Goal: Find specific page/section: Find specific page/section

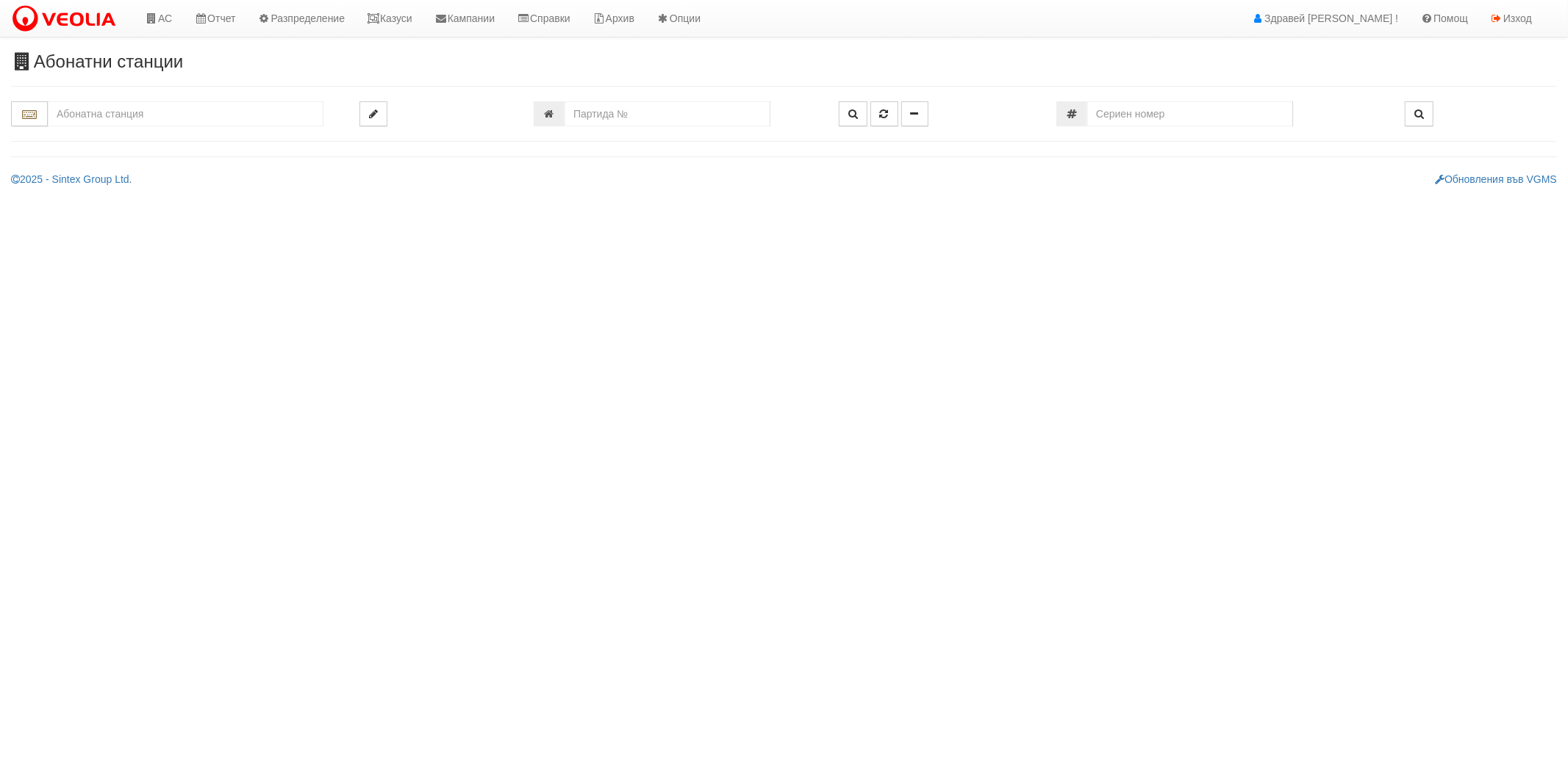
click at [169, 120] on input "text" at bounding box center [185, 113] width 275 height 25
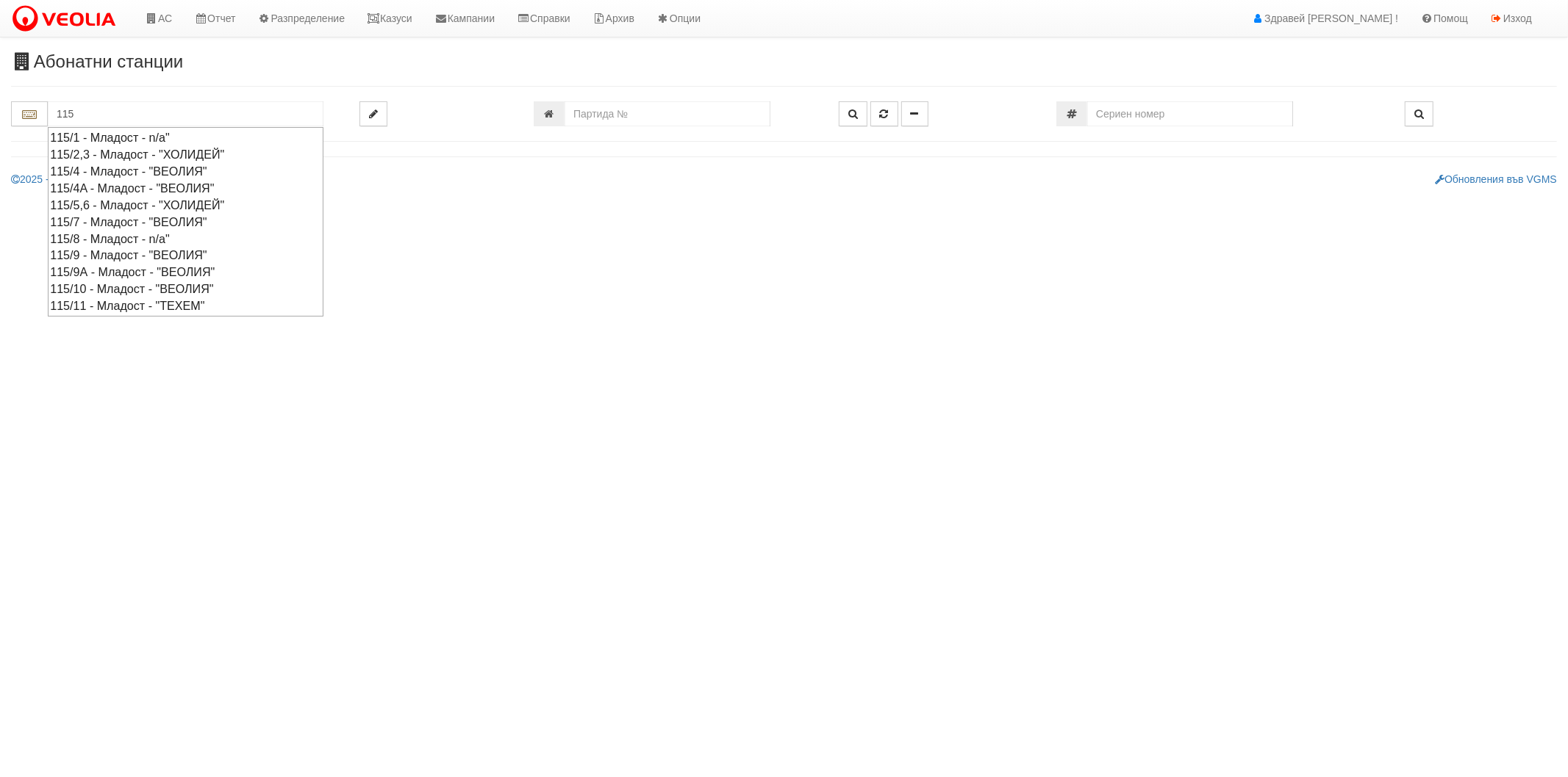
click at [131, 289] on div "115/10 - Младост - "ВЕОЛИЯ"" at bounding box center [185, 289] width 271 height 17
type input "115/10 - Младост - "ВЕОЛИЯ""
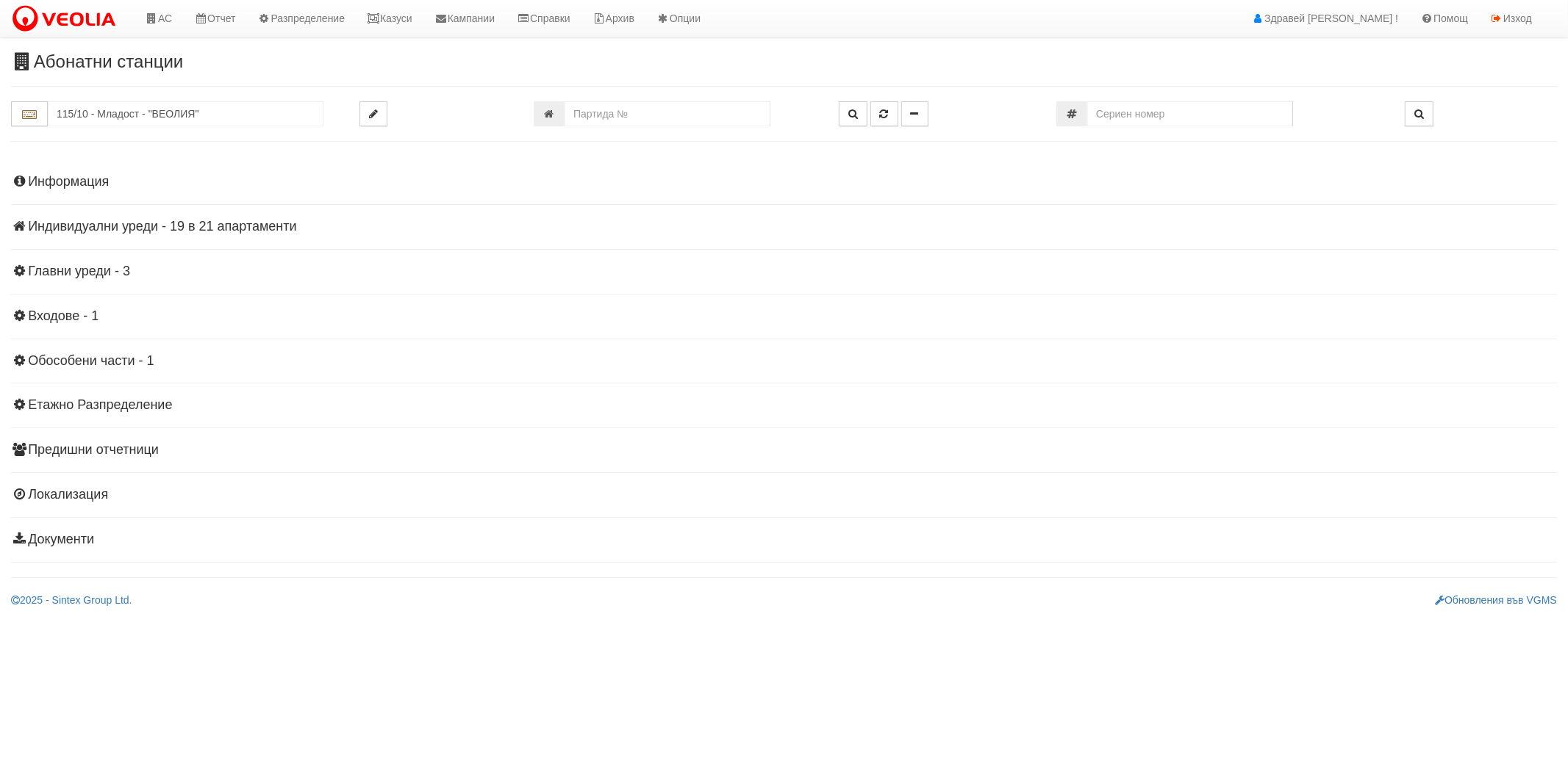
click at [91, 188] on h4 "Информация" at bounding box center [784, 182] width 1545 height 15
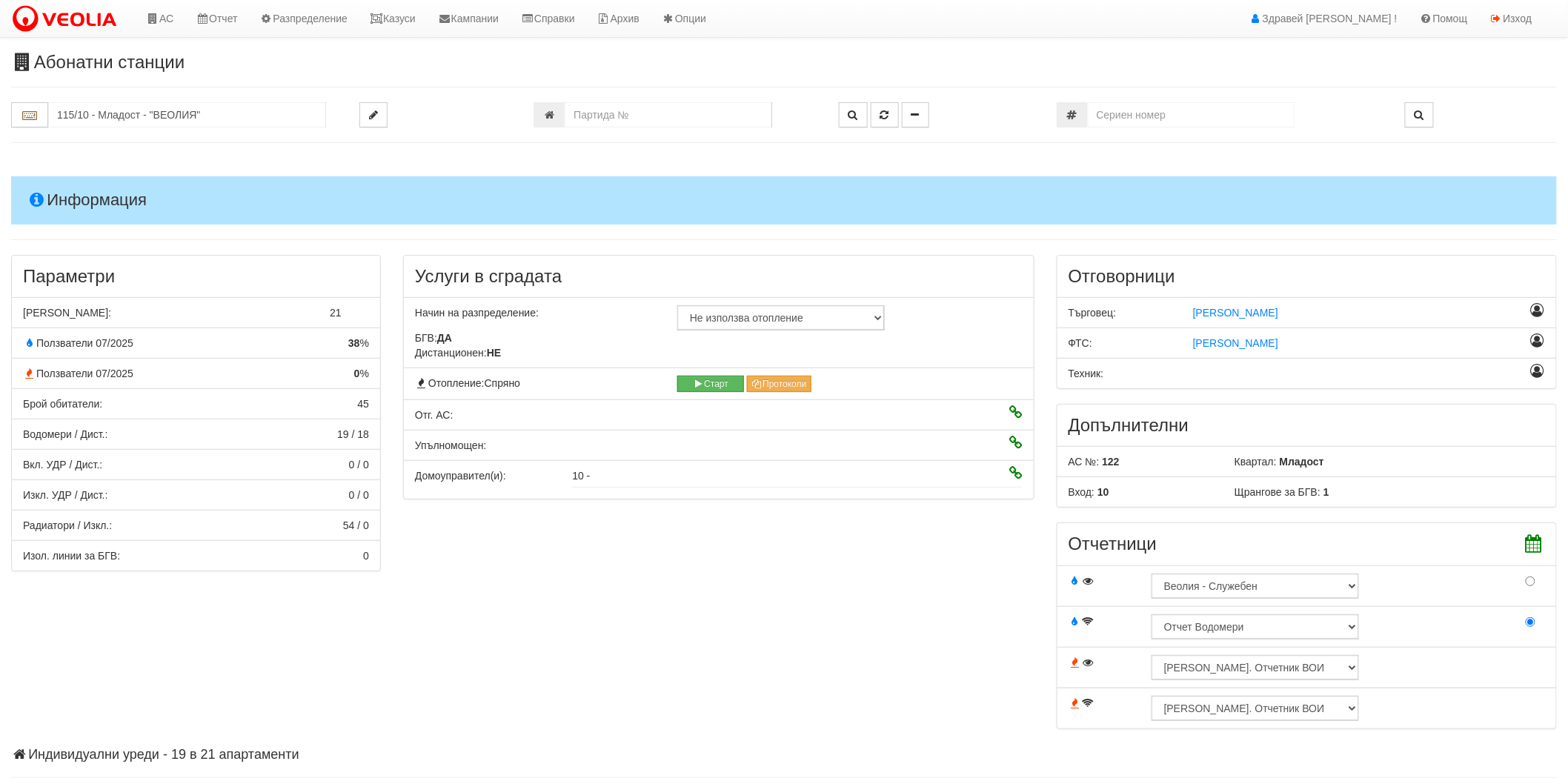
click at [91, 189] on h4 "Информация" at bounding box center [784, 200] width 1546 height 48
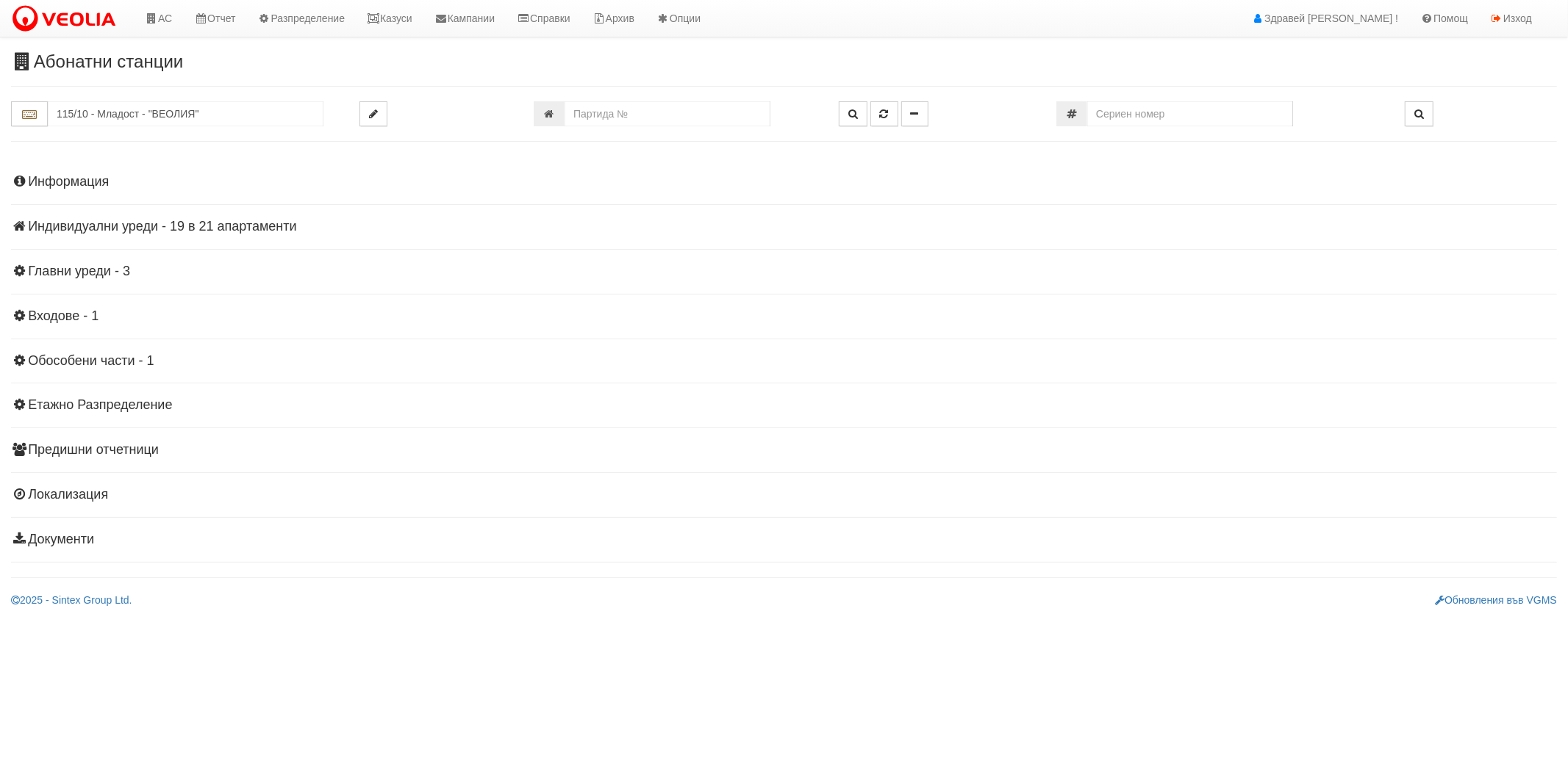
click at [92, 229] on h4 "Индивидуални уреди - 19 в 21 апартаменти" at bounding box center [784, 227] width 1545 height 15
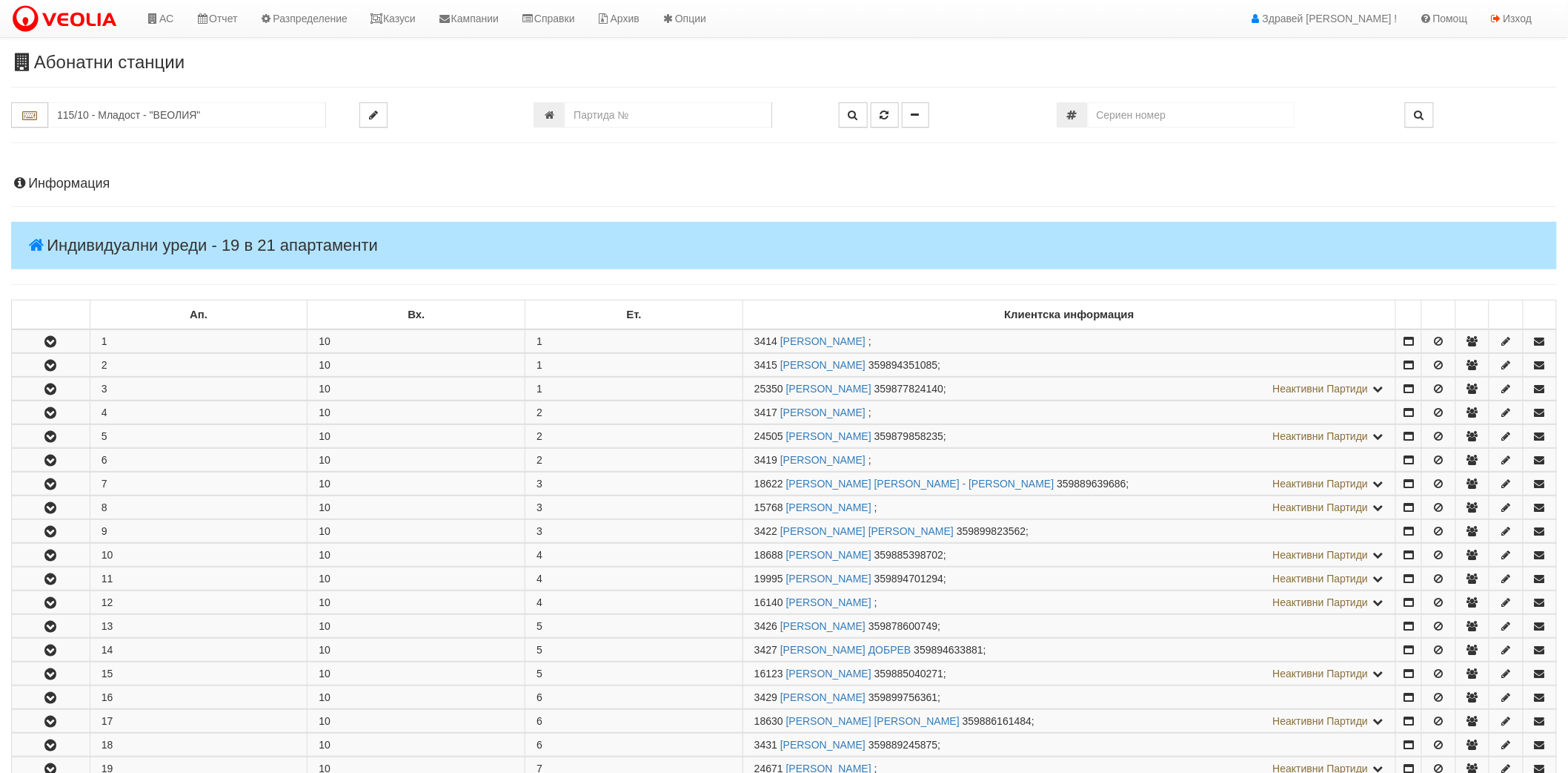
click at [93, 181] on h4 "Информация" at bounding box center [784, 184] width 1546 height 15
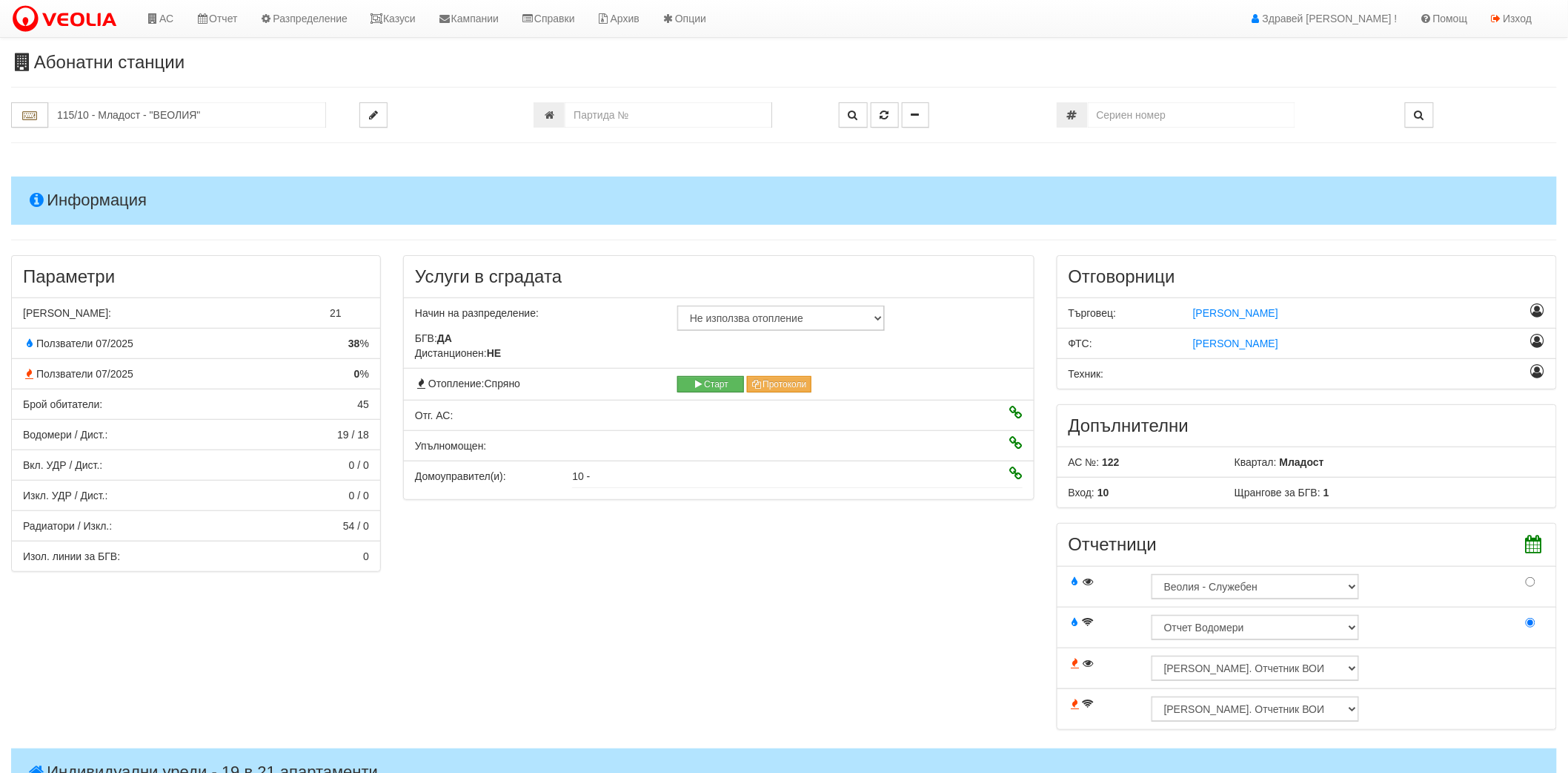
click at [93, 181] on h4 "Информация" at bounding box center [784, 200] width 1546 height 48
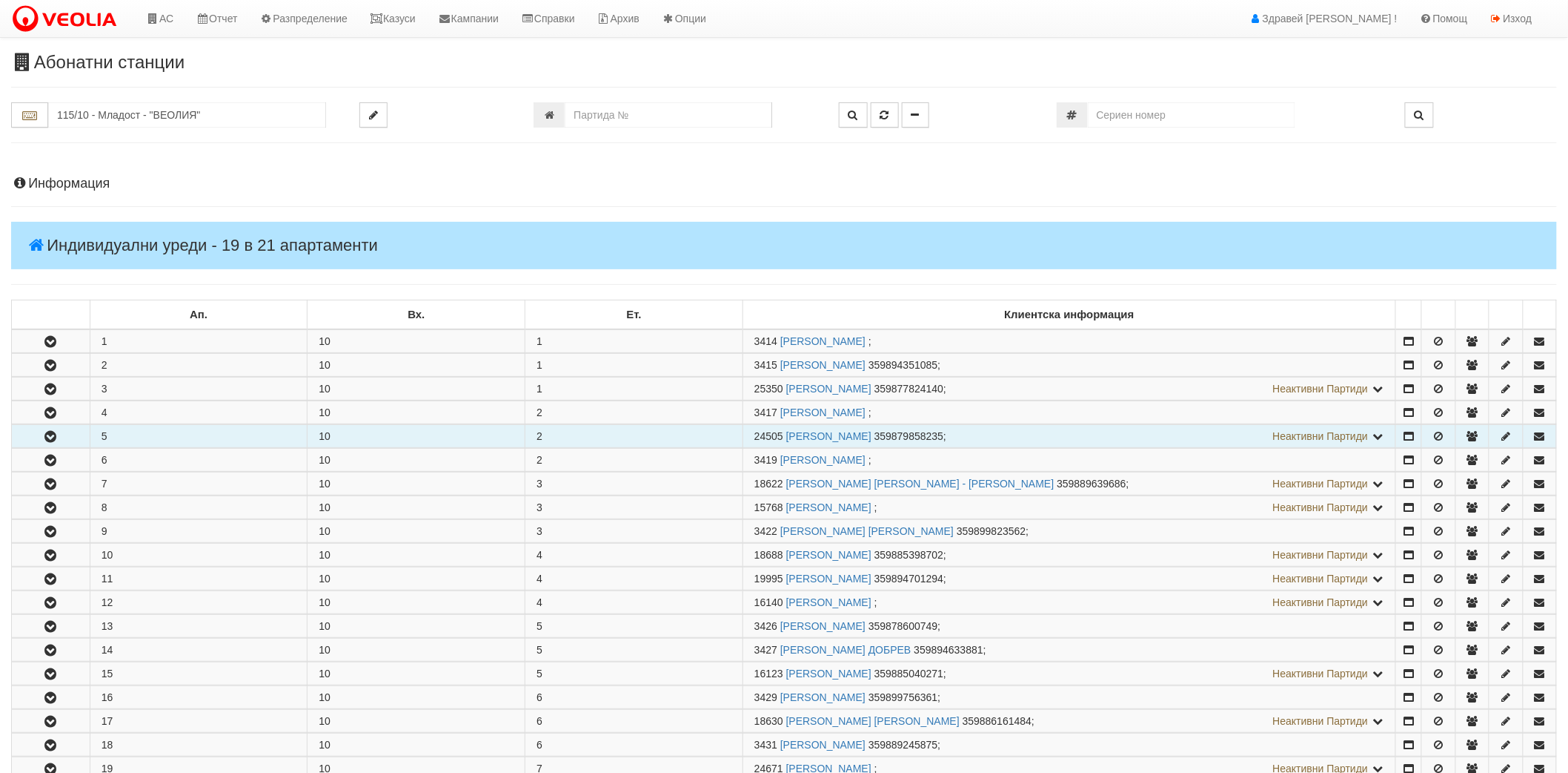
click at [42, 425] on button "button" at bounding box center [51, 435] width 78 height 22
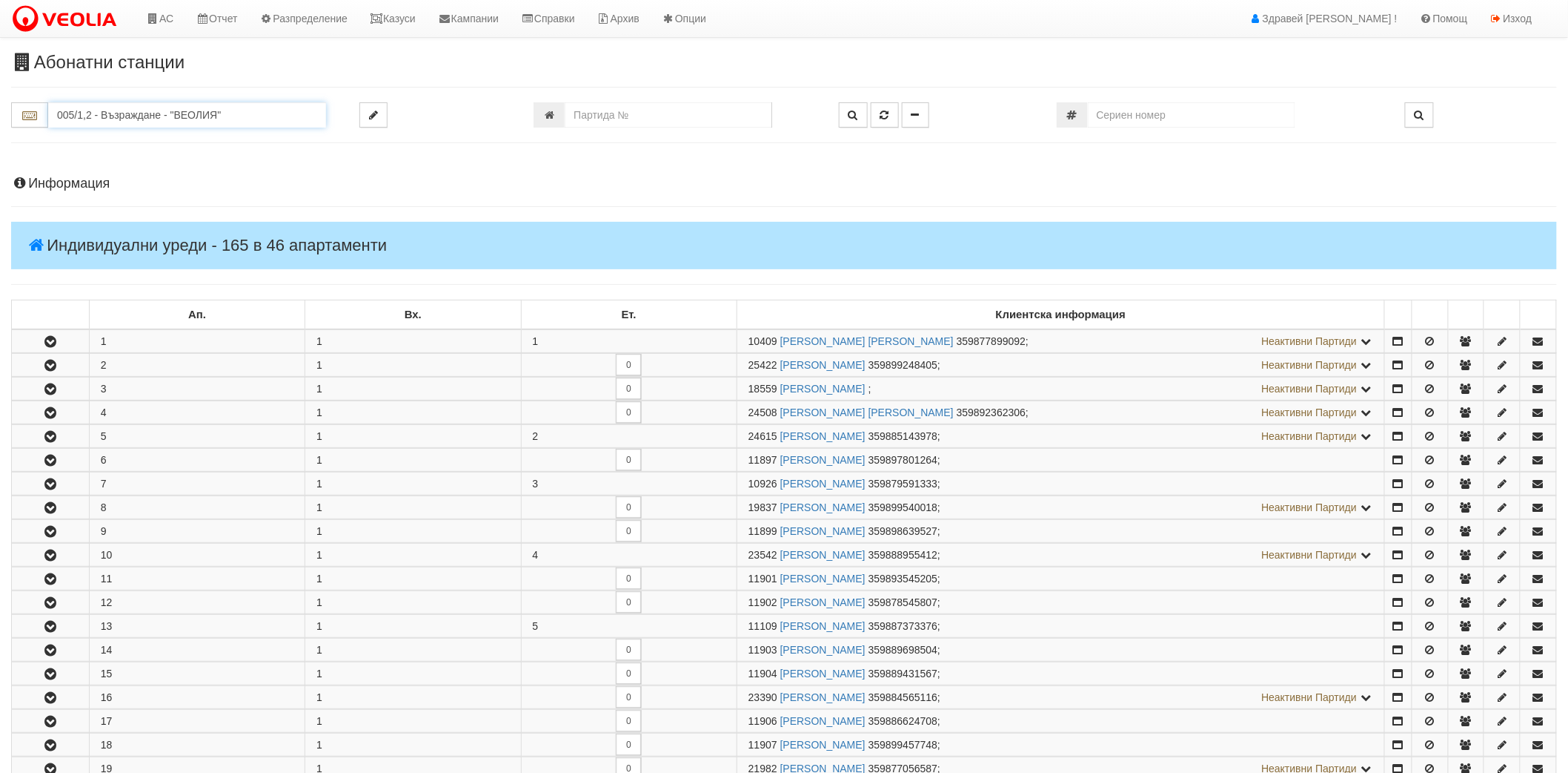
click at [135, 115] on input "005/1,2 - Възраждане - "ВЕОЛИЯ"" at bounding box center [187, 115] width 278 height 25
click at [167, 10] on link "АС" at bounding box center [159, 18] width 50 height 37
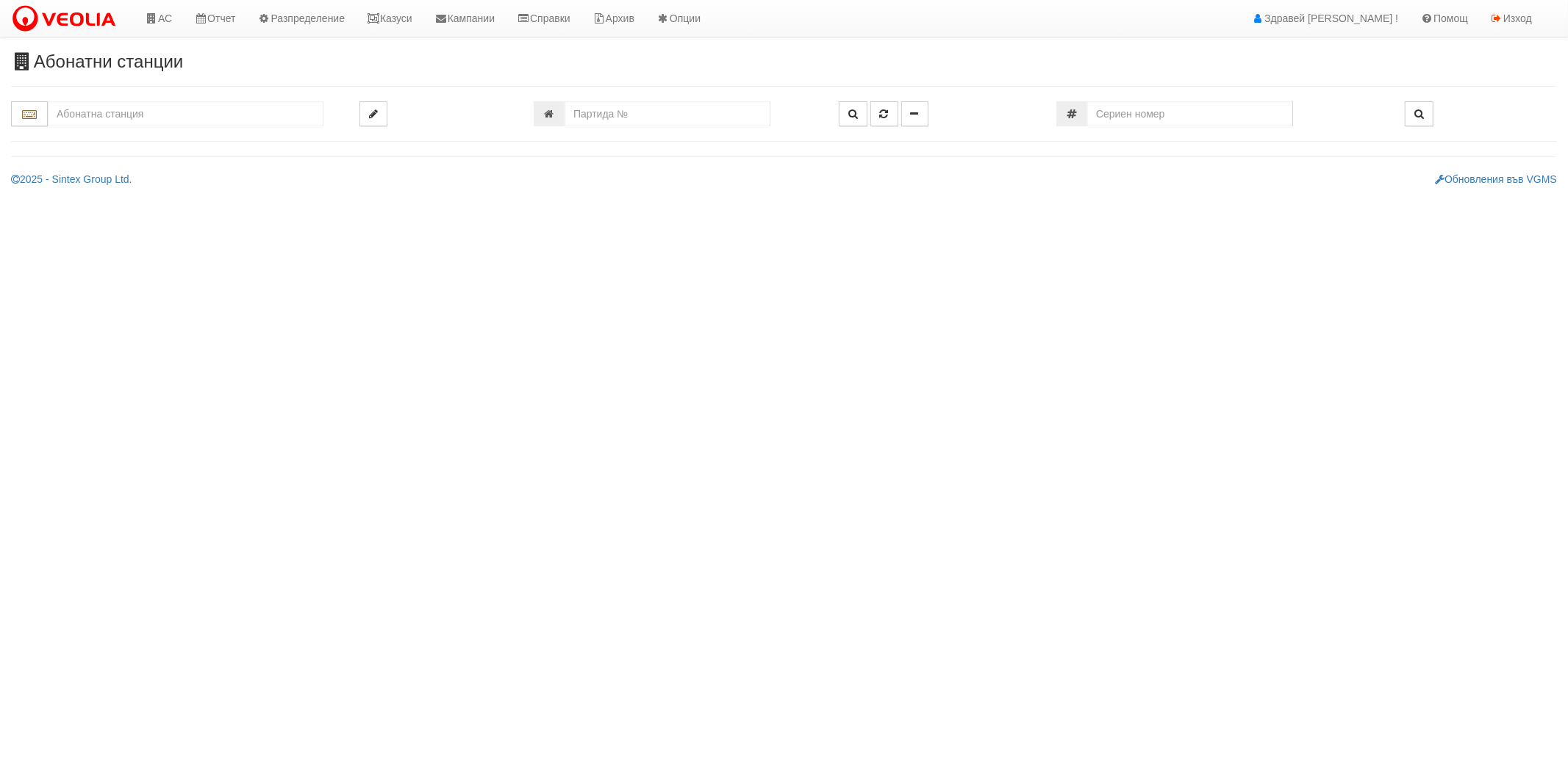
click at [126, 112] on input "text" at bounding box center [185, 113] width 275 height 25
click at [122, 132] on div "001/1 - Възраждане - "ВЕОЛИЯ"" at bounding box center [185, 138] width 271 height 17
type input "001/1 - Възраждане - "ВЕОЛИЯ""
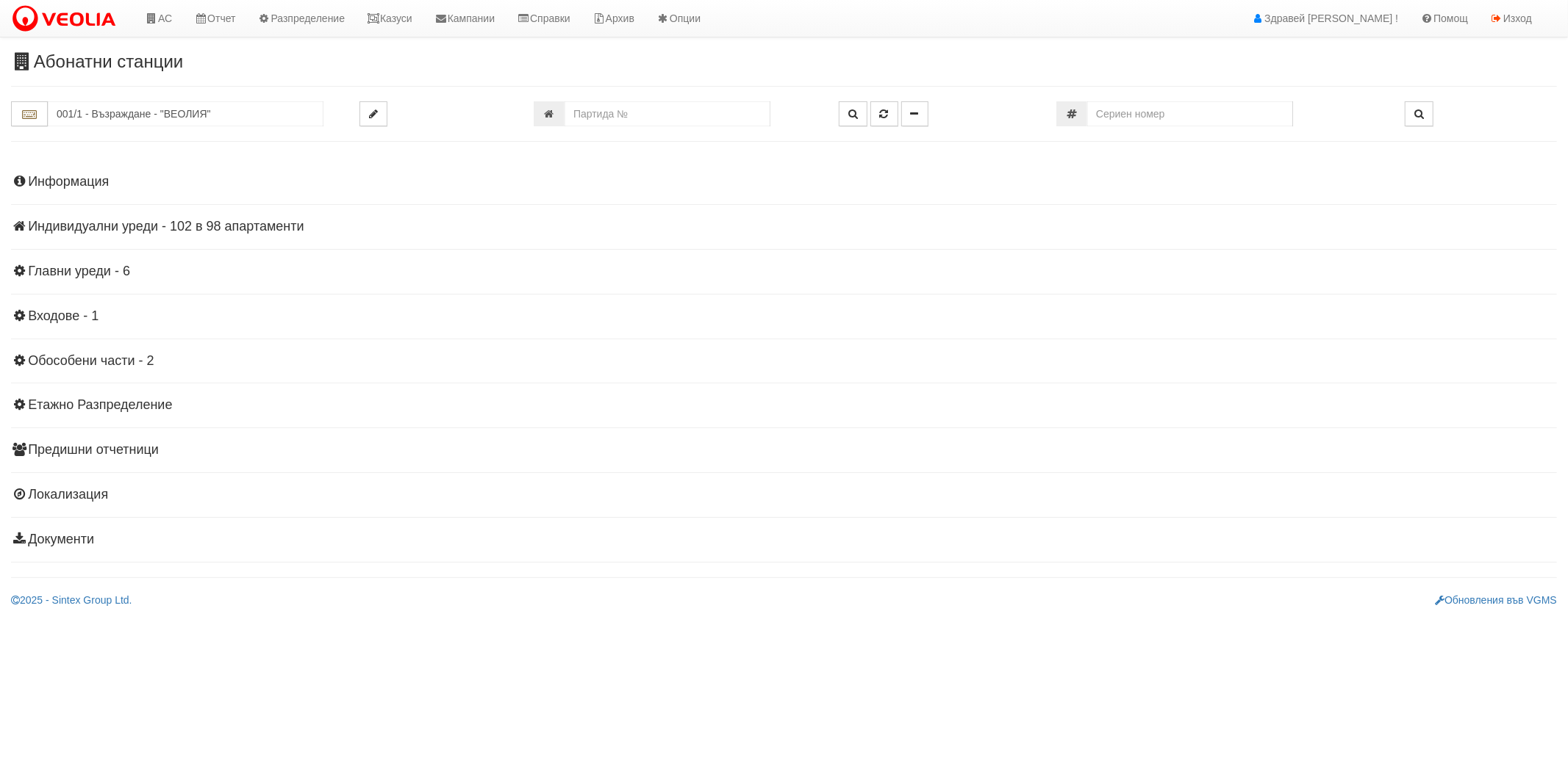
click at [71, 180] on h4 "Информация" at bounding box center [784, 182] width 1545 height 15
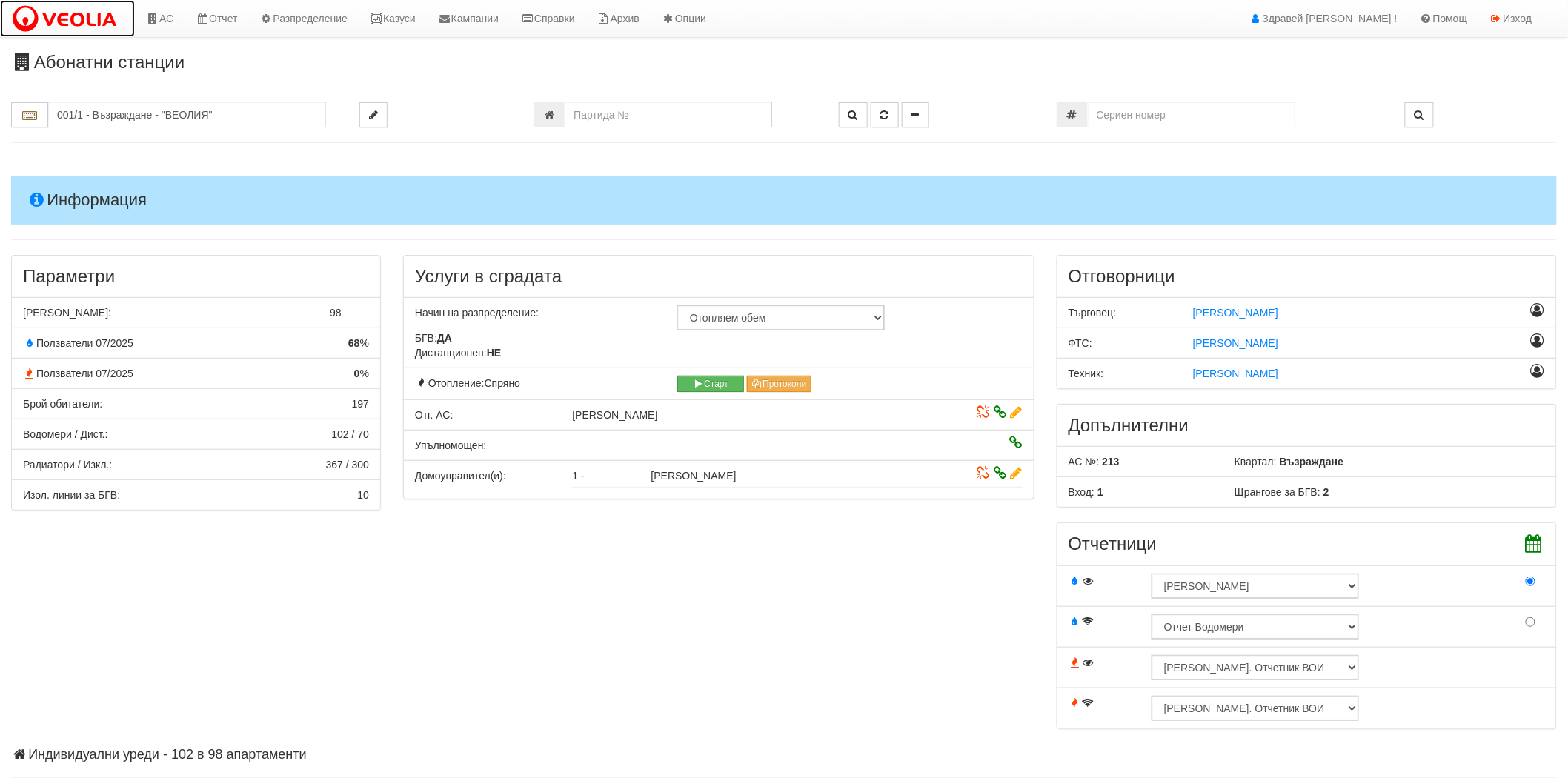
click at [62, 15] on img at bounding box center [68, 19] width 113 height 31
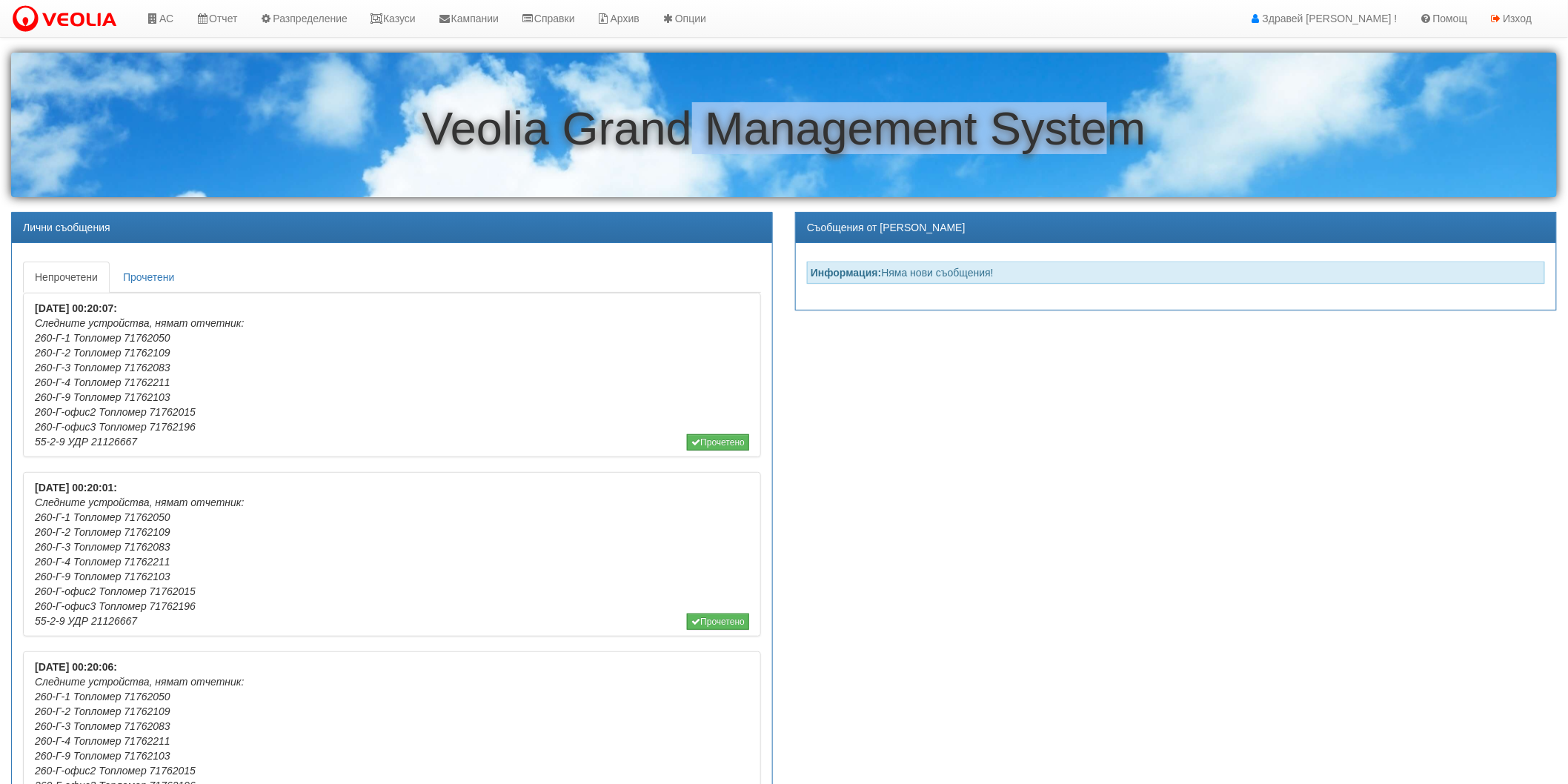
drag, startPoint x: 682, startPoint y: 122, endPoint x: 1098, endPoint y: 110, distance: 416.2
click at [1098, 110] on h1 "Veolia Grand Management System" at bounding box center [784, 129] width 1546 height 52
click at [1099, 109] on h1 "Veolia Grand Management System" at bounding box center [784, 129] width 1546 height 52
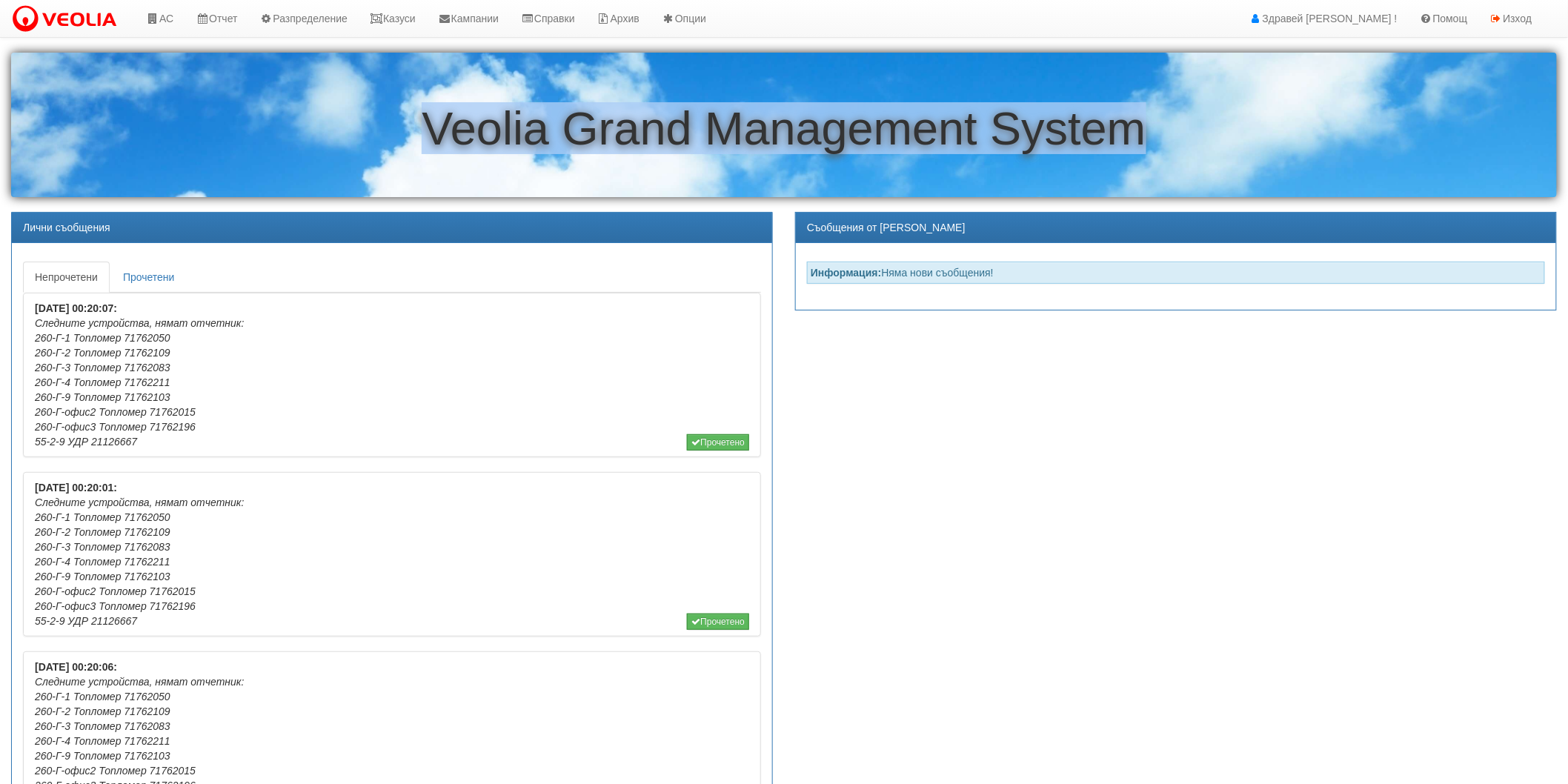
drag, startPoint x: 1142, startPoint y: 135, endPoint x: 383, endPoint y: 127, distance: 759.0
click at [383, 127] on h1 "Veolia Grand Management System" at bounding box center [784, 129] width 1546 height 52
click at [387, 118] on h1 "Veolia Grand Management System" at bounding box center [784, 129] width 1546 height 52
drag, startPoint x: 452, startPoint y: 128, endPoint x: 1187, endPoint y: 114, distance: 735.1
click at [1144, 109] on h1 "Veolia Grand Management System" at bounding box center [784, 129] width 1546 height 52
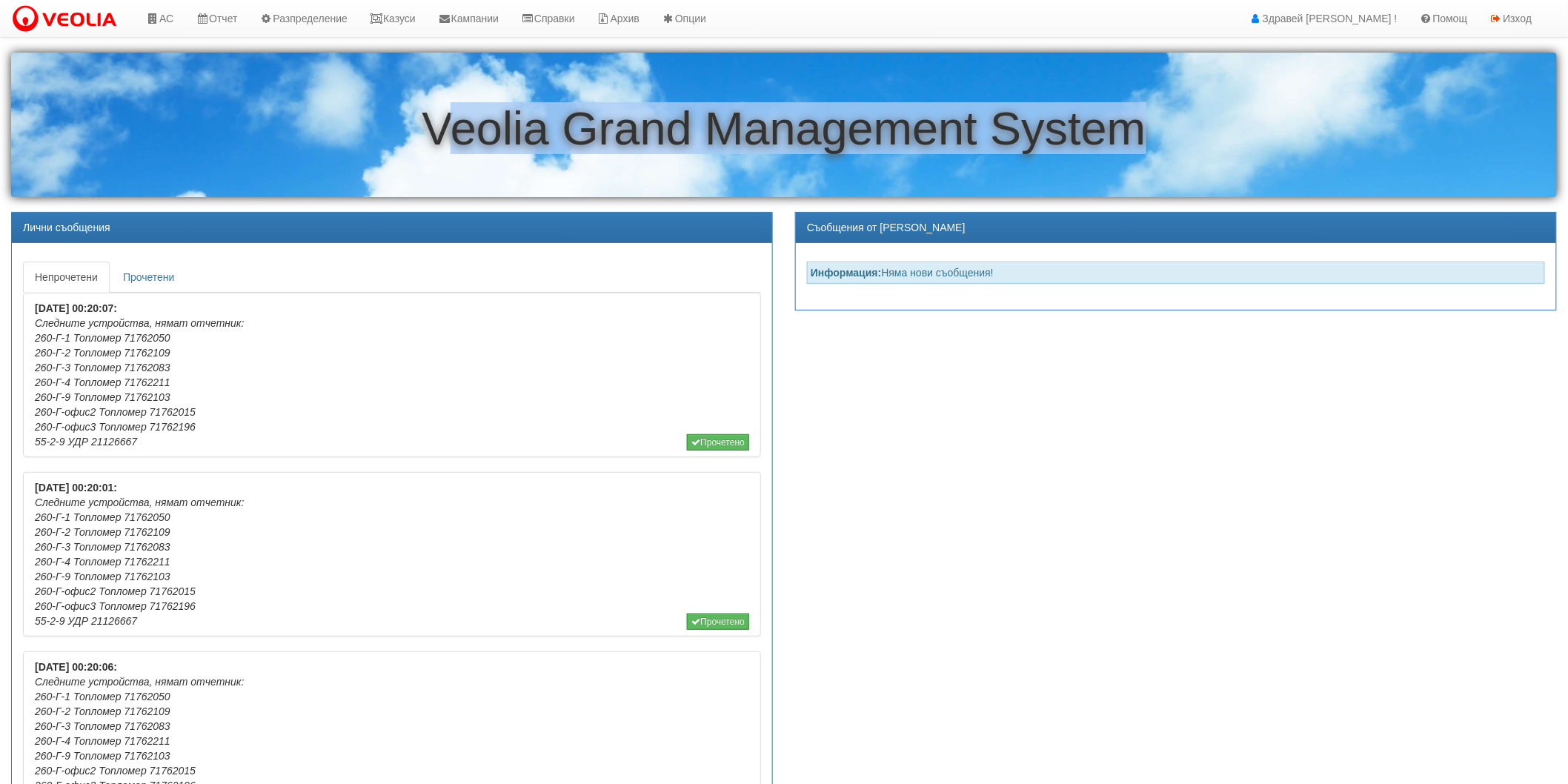
click at [1204, 114] on h1 "Veolia Grand Management System" at bounding box center [784, 129] width 1546 height 52
drag, startPoint x: 1204, startPoint y: 114, endPoint x: 276, endPoint y: 110, distance: 928.0
click at [276, 110] on h1 "Veolia Grand Management System" at bounding box center [784, 129] width 1546 height 52
click at [410, 114] on h1 "Veolia Grand Management System" at bounding box center [784, 129] width 1546 height 52
click at [473, 145] on h1 "Veolia Grand Management System" at bounding box center [784, 129] width 1546 height 52
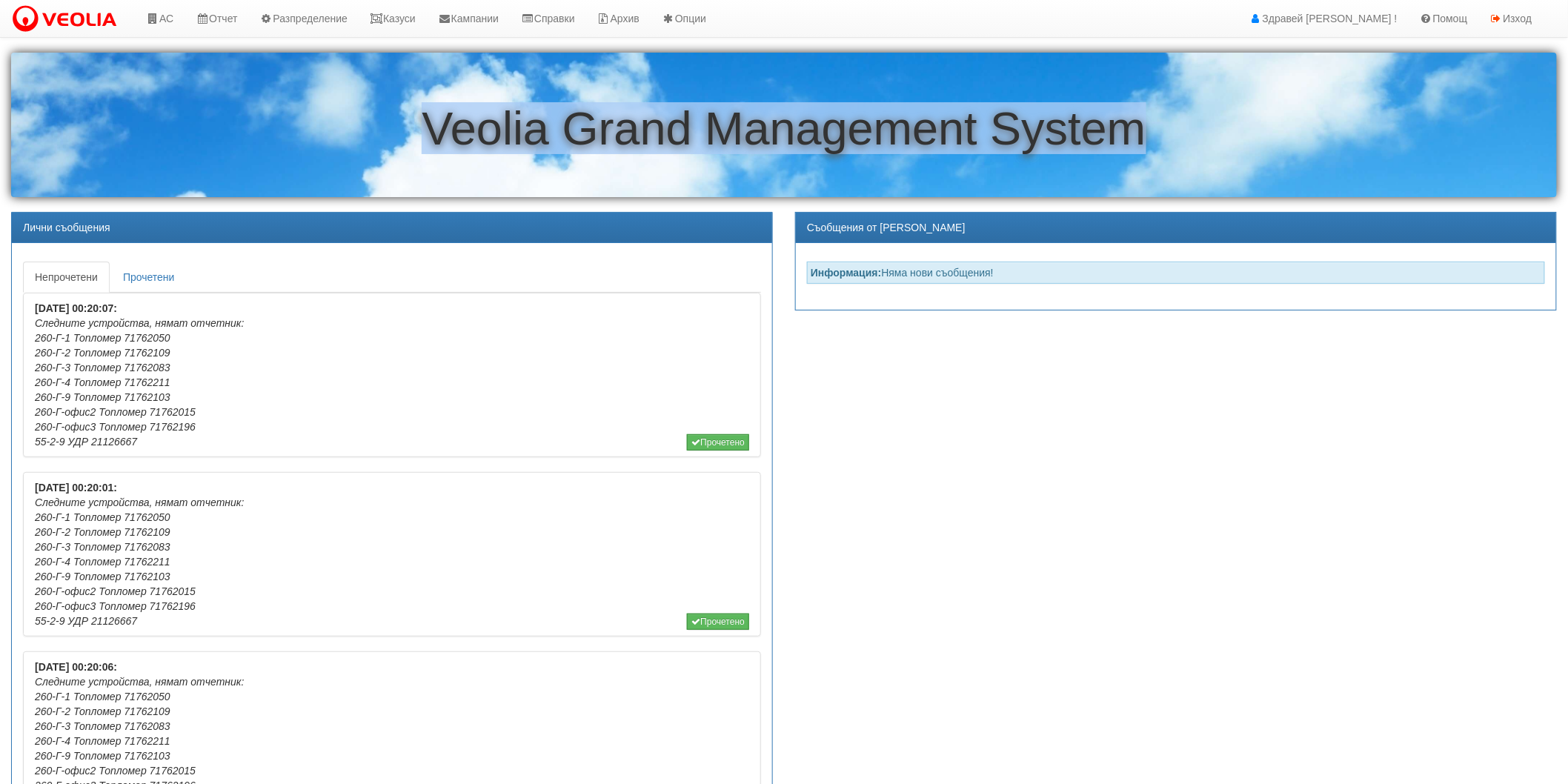
drag, startPoint x: 415, startPoint y: 128, endPoint x: 1226, endPoint y: 150, distance: 811.3
click at [1226, 150] on h1 "Veolia Grand Management System" at bounding box center [784, 129] width 1546 height 52
click at [381, 144] on h1 "Veolia Grand Management System" at bounding box center [784, 129] width 1546 height 52
click at [553, 141] on h1 "Veolia Grand Management System" at bounding box center [784, 129] width 1546 height 52
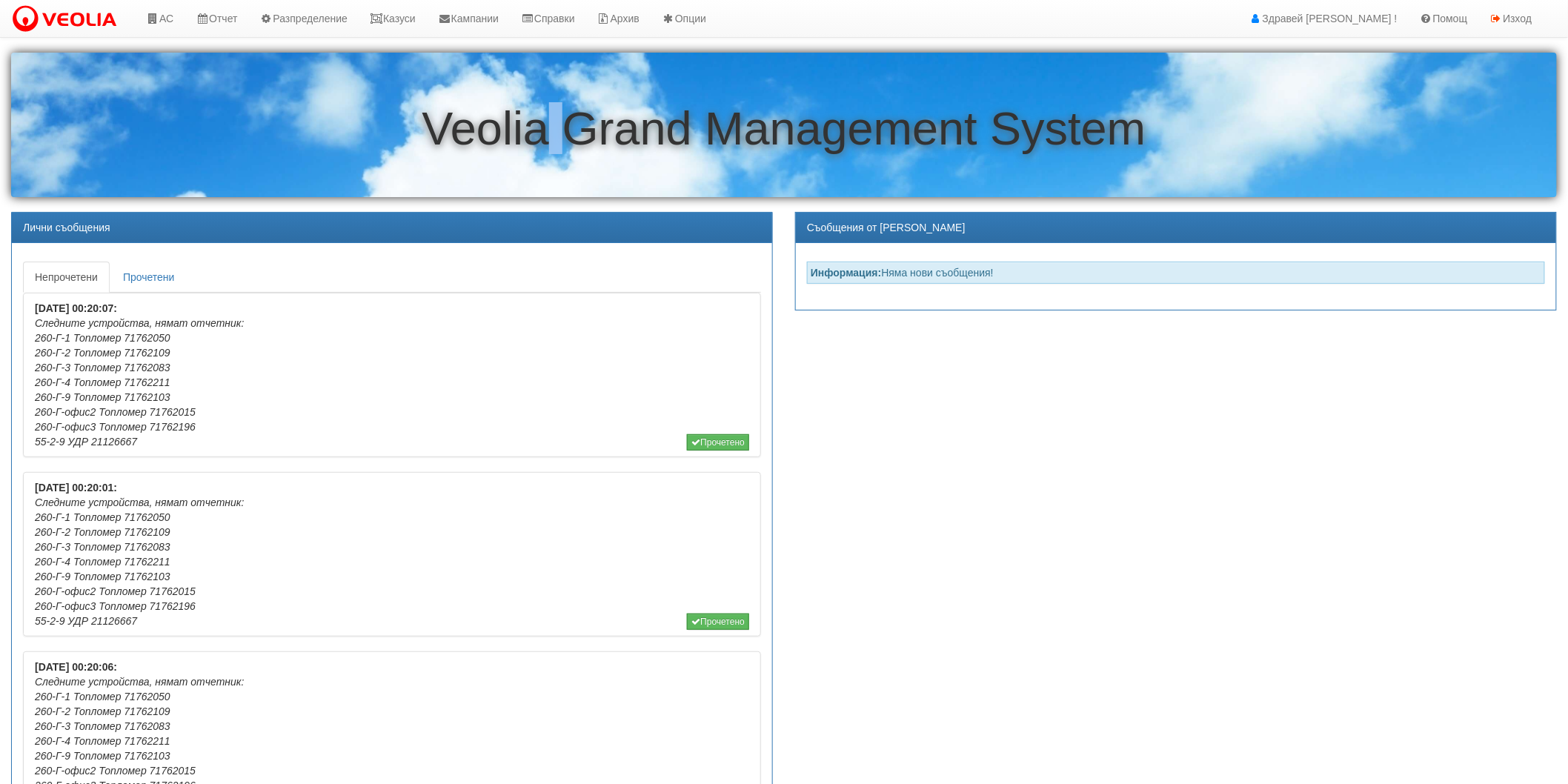
drag, startPoint x: 545, startPoint y: 141, endPoint x: 580, endPoint y: 131, distance: 36.4
click at [580, 131] on h1 "Veolia Grand Management System" at bounding box center [784, 129] width 1546 height 52
click at [702, 134] on h1 "Veolia Grand Management System" at bounding box center [784, 129] width 1546 height 52
drag, startPoint x: 709, startPoint y: 126, endPoint x: 683, endPoint y: 126, distance: 26.0
click at [683, 126] on h1 "Veolia Grand Management System" at bounding box center [784, 129] width 1546 height 52
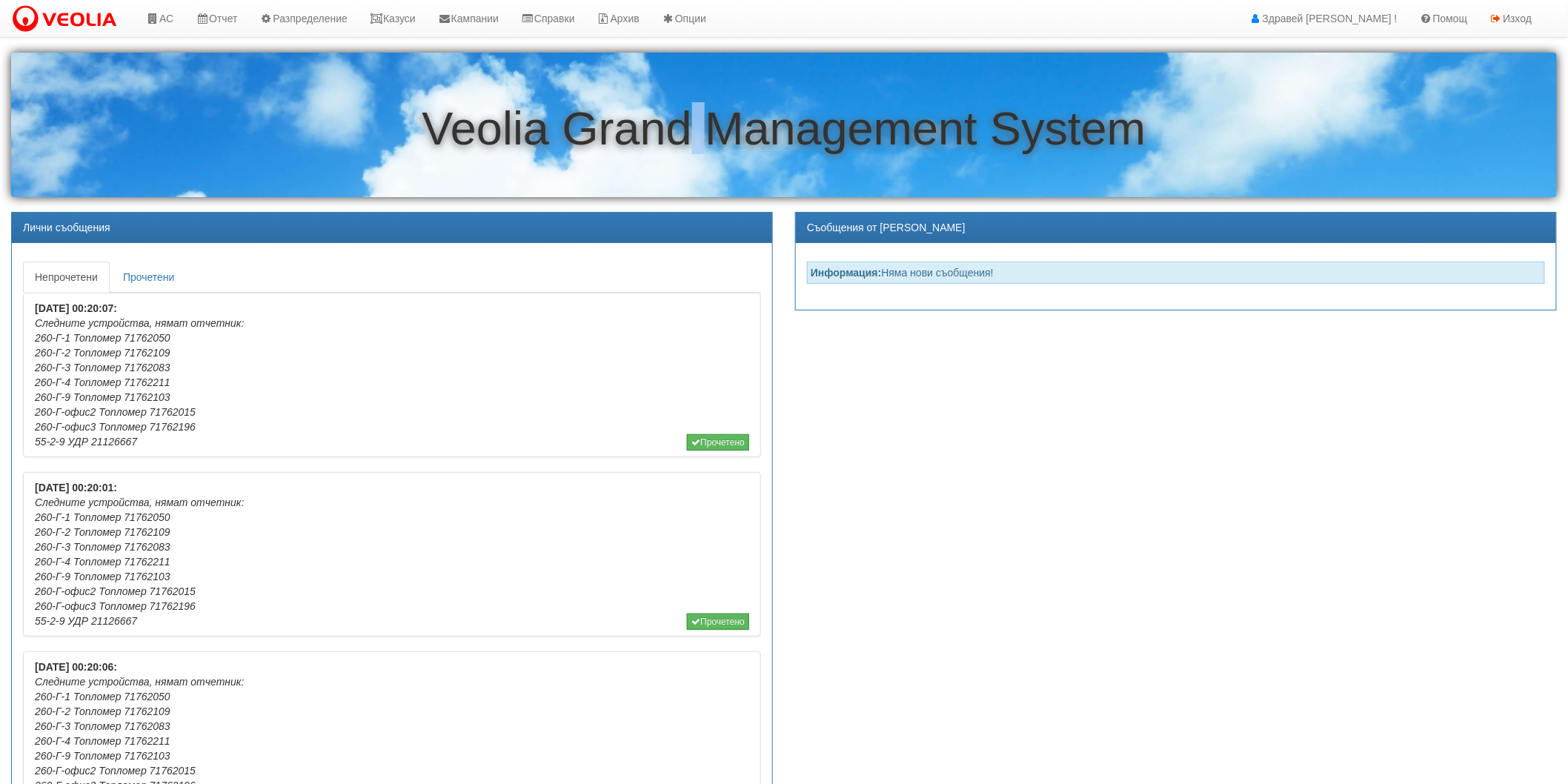
click at [683, 129] on h1 "Veolia Grand Management System" at bounding box center [784, 129] width 1546 height 52
drag, startPoint x: 980, startPoint y: 119, endPoint x: 1002, endPoint y: 121, distance: 22.1
click at [1002, 121] on h1 "Veolia Grand Management System" at bounding box center [784, 129] width 1546 height 52
drag, startPoint x: 707, startPoint y: 118, endPoint x: 693, endPoint y: 119, distance: 14.0
click at [693, 119] on h1 "Veolia Grand Management System" at bounding box center [784, 129] width 1546 height 52
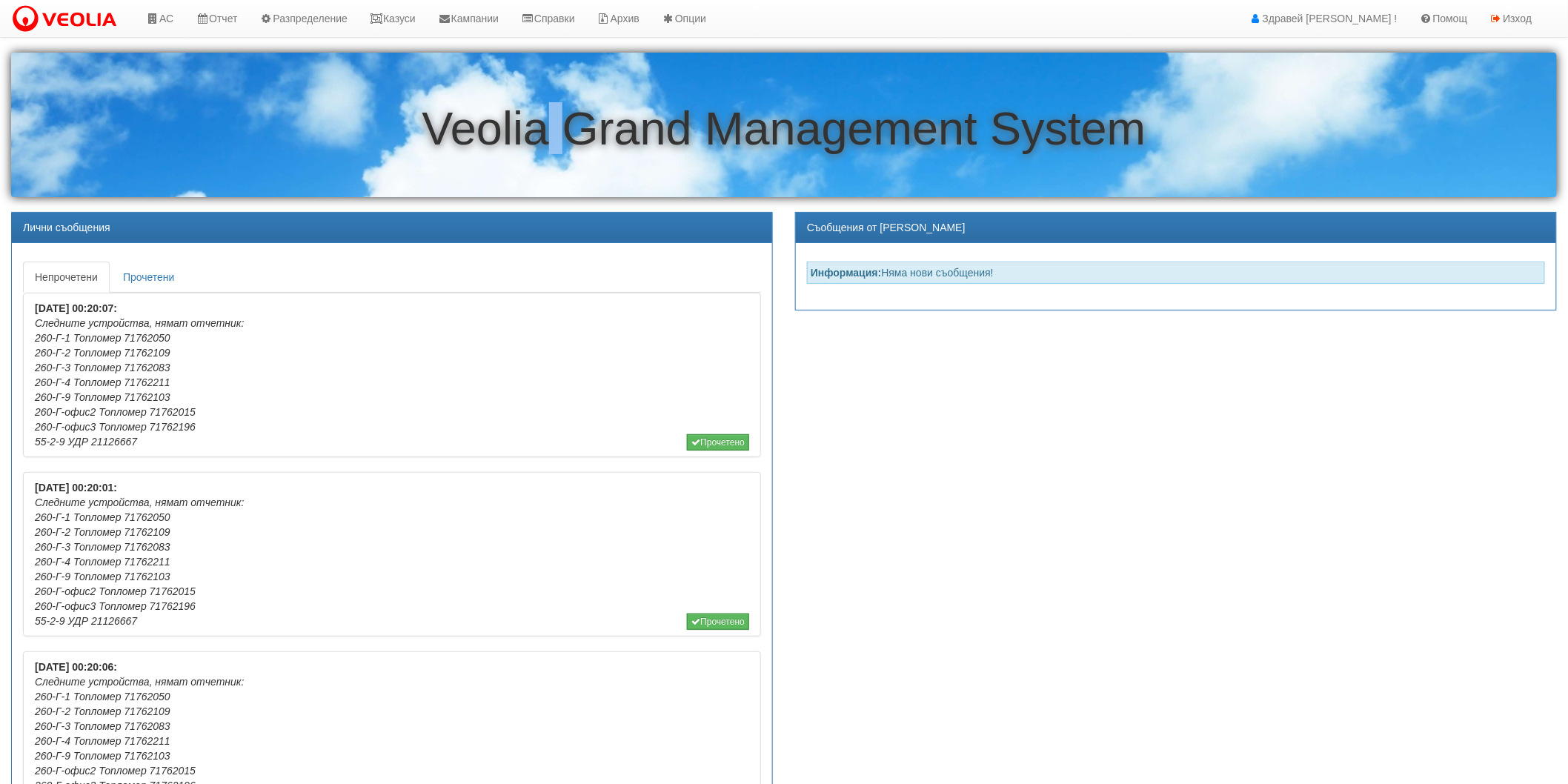
drag, startPoint x: 568, startPoint y: 128, endPoint x: 544, endPoint y: 144, distance: 28.8
click at [546, 138] on h1 "Veolia Grand Management System" at bounding box center [784, 129] width 1546 height 52
click at [544, 144] on h1 "Veolia Grand Management System" at bounding box center [784, 129] width 1546 height 52
drag, startPoint x: 544, startPoint y: 144, endPoint x: 188, endPoint y: 159, distance: 356.3
click at [188, 159] on div "Veolia Grand Management System" at bounding box center [784, 125] width 1546 height 145
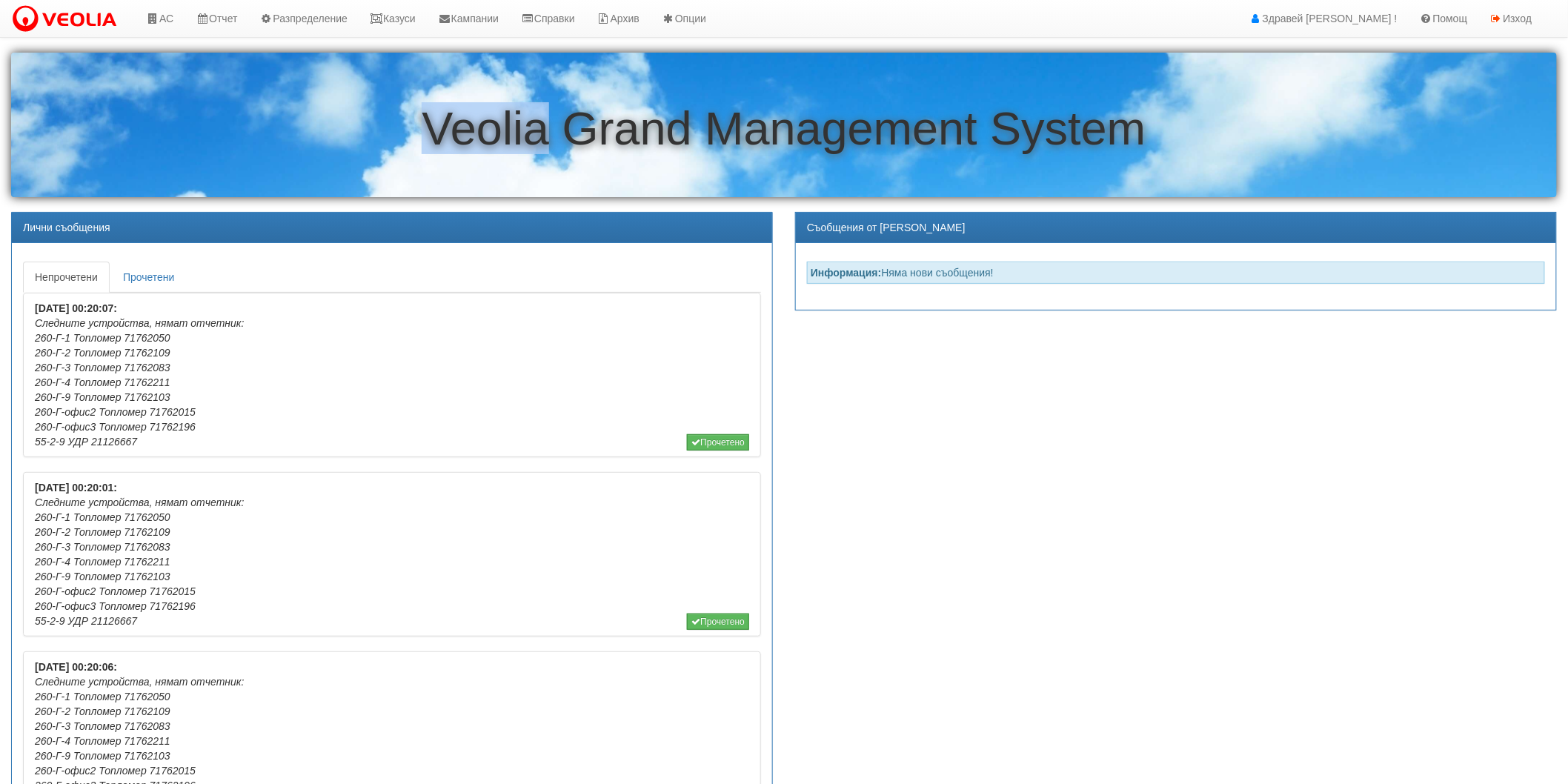
click at [223, 145] on h1 "Veolia Grand Management System" at bounding box center [784, 129] width 1546 height 52
drag, startPoint x: 394, startPoint y: 150, endPoint x: 544, endPoint y: 136, distance: 150.7
click at [544, 136] on h1 "Veolia Grand Management System" at bounding box center [784, 129] width 1546 height 52
drag, startPoint x: 570, startPoint y: 134, endPoint x: 696, endPoint y: 123, distance: 126.5
click at [696, 123] on h1 "Veolia Grand Management System" at bounding box center [784, 129] width 1546 height 52
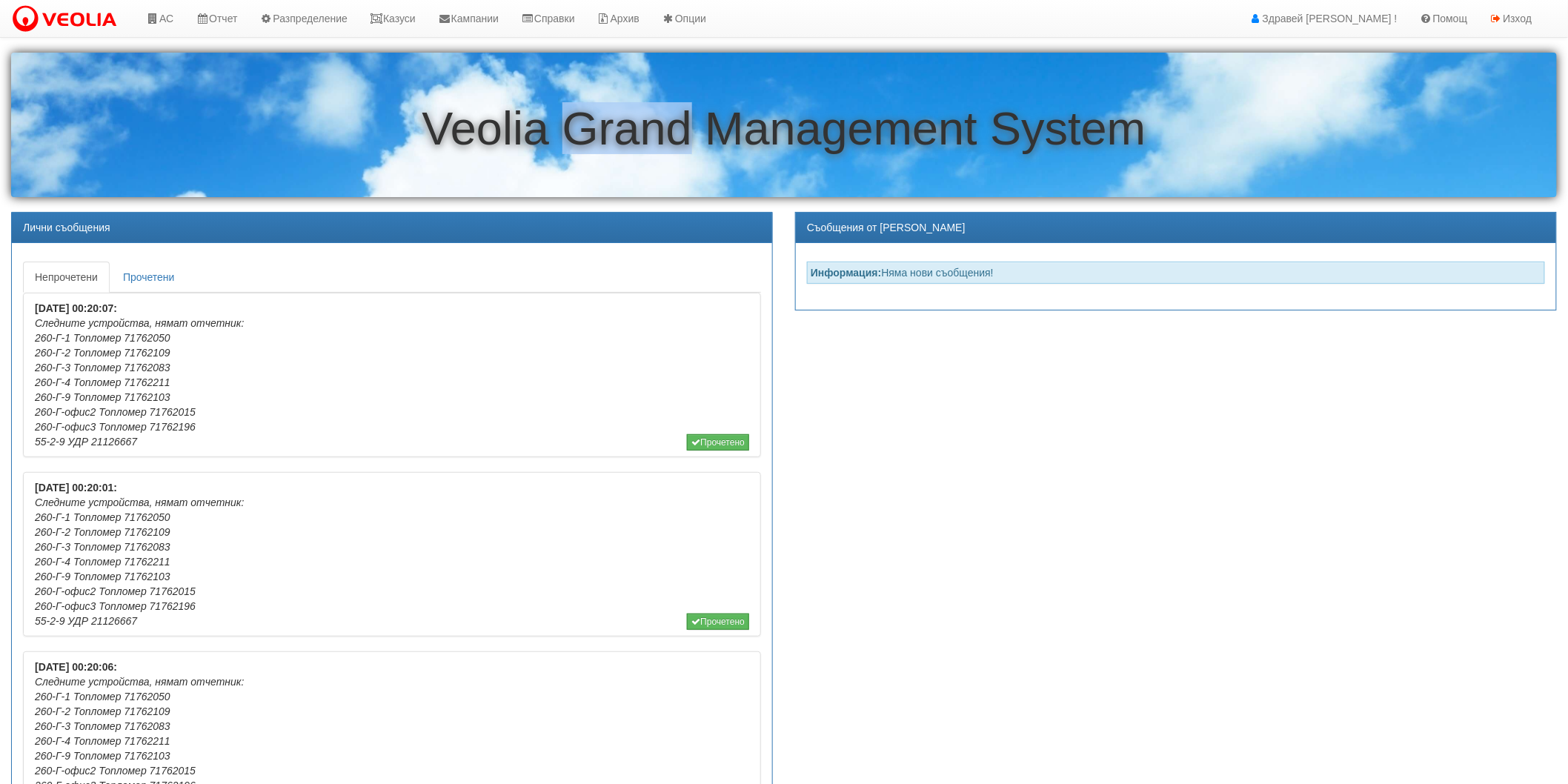
click at [673, 143] on h1 "Veolia Grand Management System" at bounding box center [784, 129] width 1546 height 52
drag, startPoint x: 707, startPoint y: 128, endPoint x: 688, endPoint y: 132, distance: 19.4
click at [688, 132] on h1 "Veolia Grand Management System" at bounding box center [784, 129] width 1546 height 52
drag, startPoint x: 699, startPoint y: 128, endPoint x: 685, endPoint y: 132, distance: 14.6
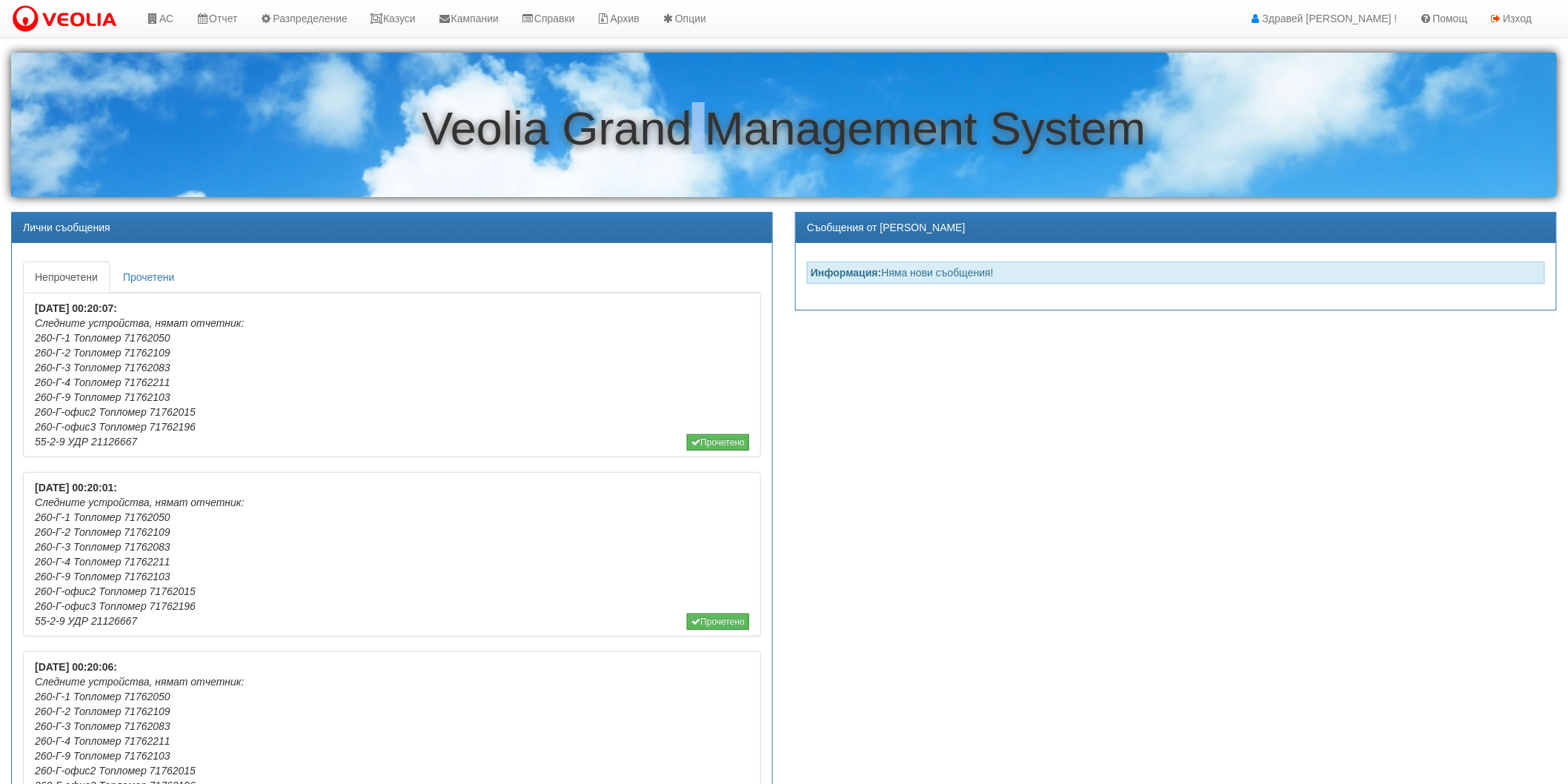
click at [685, 132] on h1 "Veolia Grand Management System" at bounding box center [784, 129] width 1546 height 52
drag, startPoint x: 577, startPoint y: 126, endPoint x: 551, endPoint y: 128, distance: 26.1
click at [551, 128] on h1 "Veolia Grand Management System" at bounding box center [784, 129] width 1546 height 52
drag, startPoint x: 701, startPoint y: 121, endPoint x: 693, endPoint y: 126, distance: 9.4
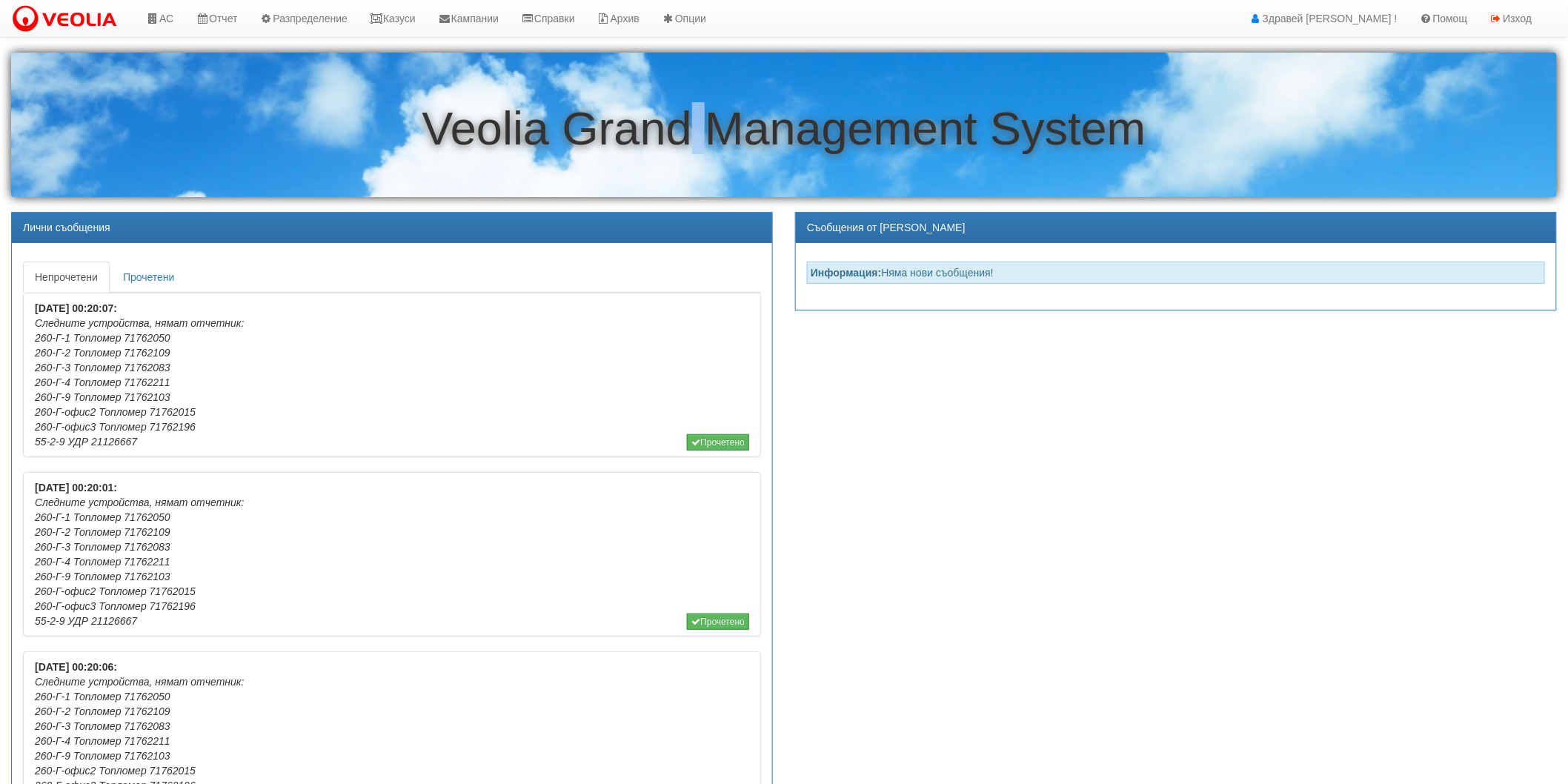
click at [693, 126] on h1 "Veolia Grand Management System" at bounding box center [784, 129] width 1546 height 52
click at [693, 122] on h1 "Veolia Grand Management System" at bounding box center [784, 129] width 1546 height 52
drag, startPoint x: 706, startPoint y: 129, endPoint x: 686, endPoint y: 125, distance: 20.4
click at [686, 125] on h1 "Veolia Grand Management System" at bounding box center [784, 129] width 1546 height 52
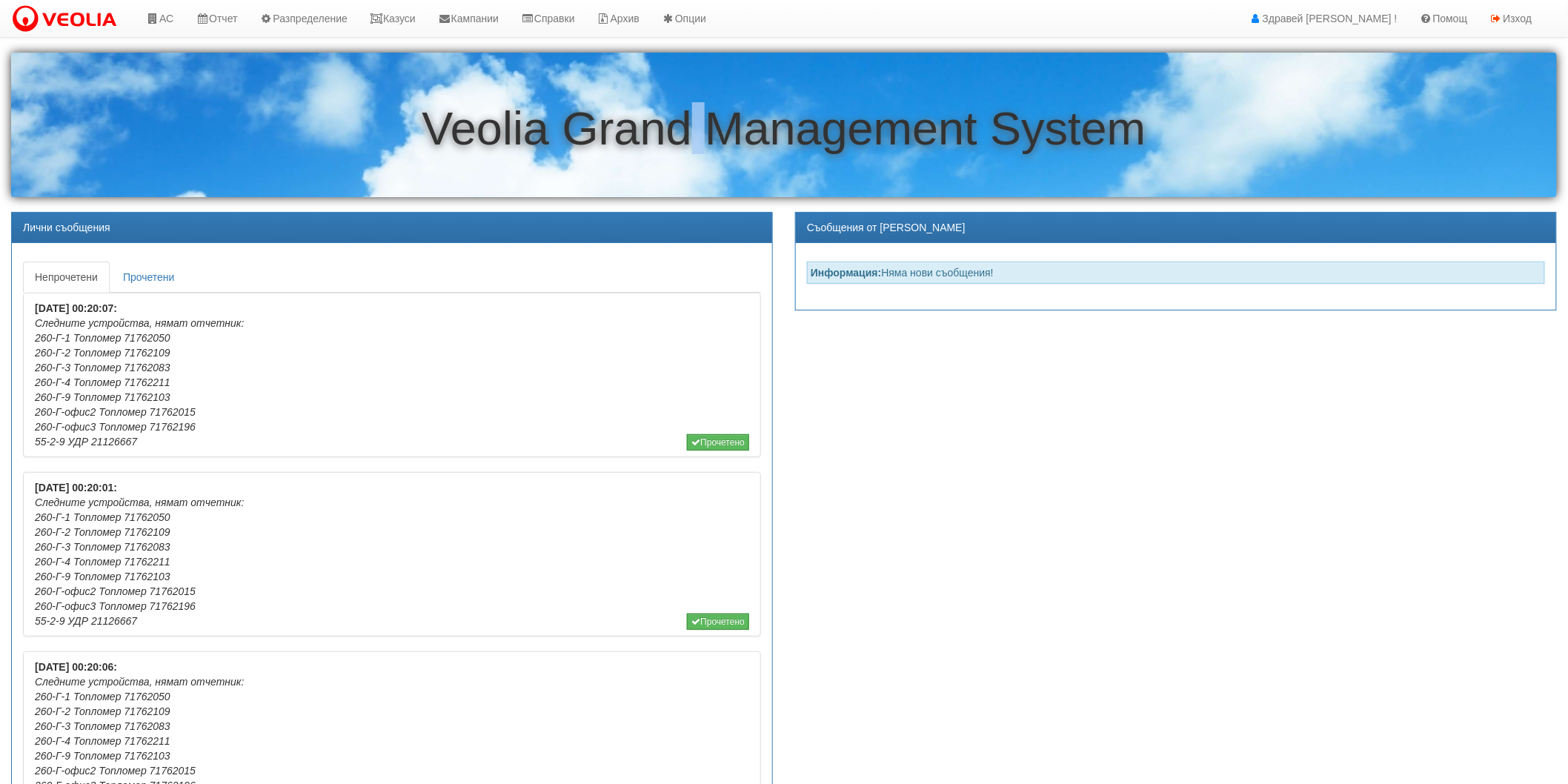
drag, startPoint x: 706, startPoint y: 135, endPoint x: 690, endPoint y: 143, distance: 17.9
click at [690, 143] on h1 "Veolia Grand Management System" at bounding box center [784, 129] width 1546 height 52
click at [746, 116] on h1 "Veolia Grand Management System" at bounding box center [784, 129] width 1546 height 52
drag, startPoint x: 737, startPoint y: 132, endPoint x: 815, endPoint y: 151, distance: 80.3
click at [815, 151] on h1 "Veolia Grand Management System" at bounding box center [784, 129] width 1546 height 52
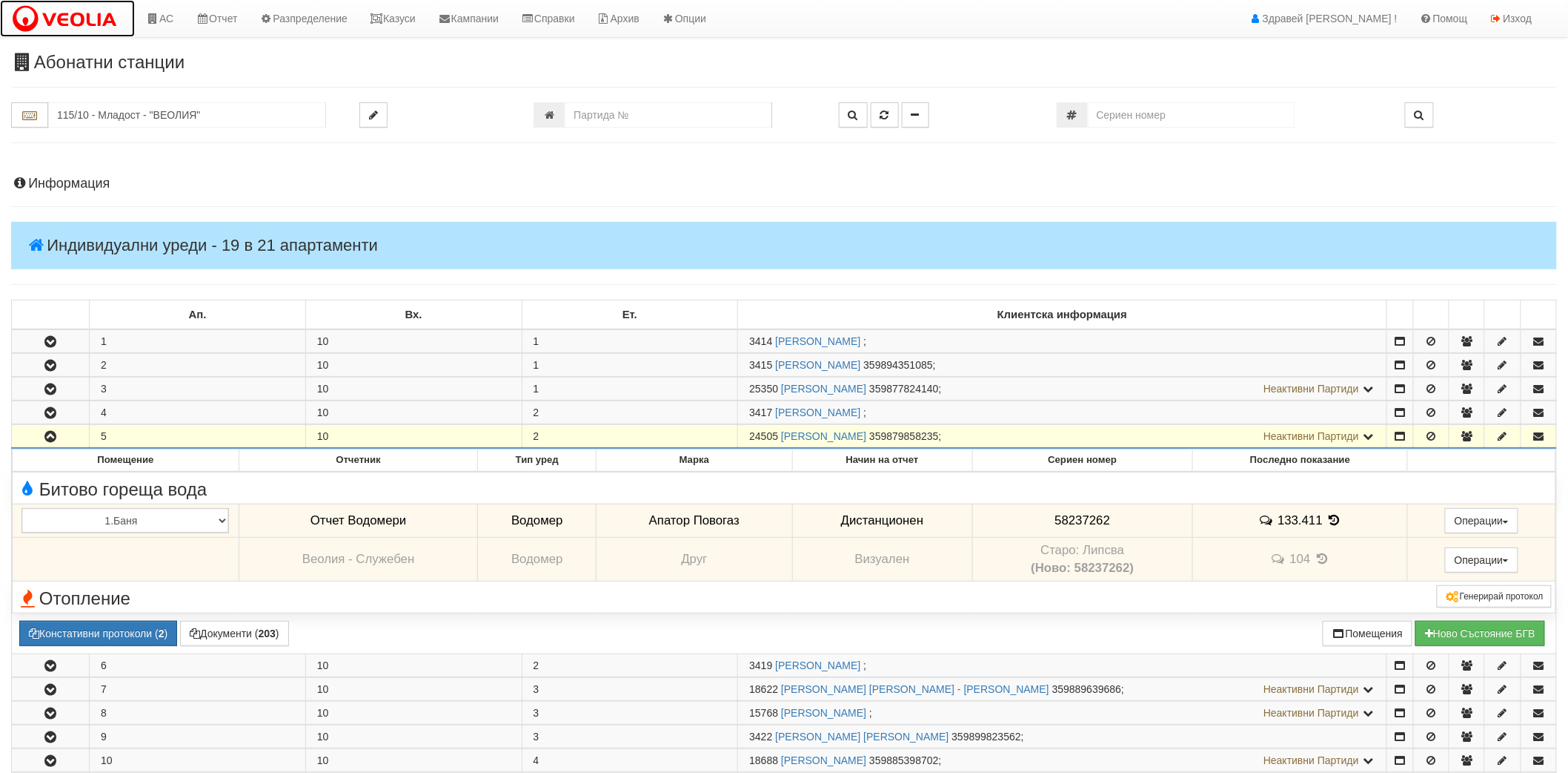
click at [85, 27] on img at bounding box center [68, 19] width 113 height 31
